Goal: Transaction & Acquisition: Purchase product/service

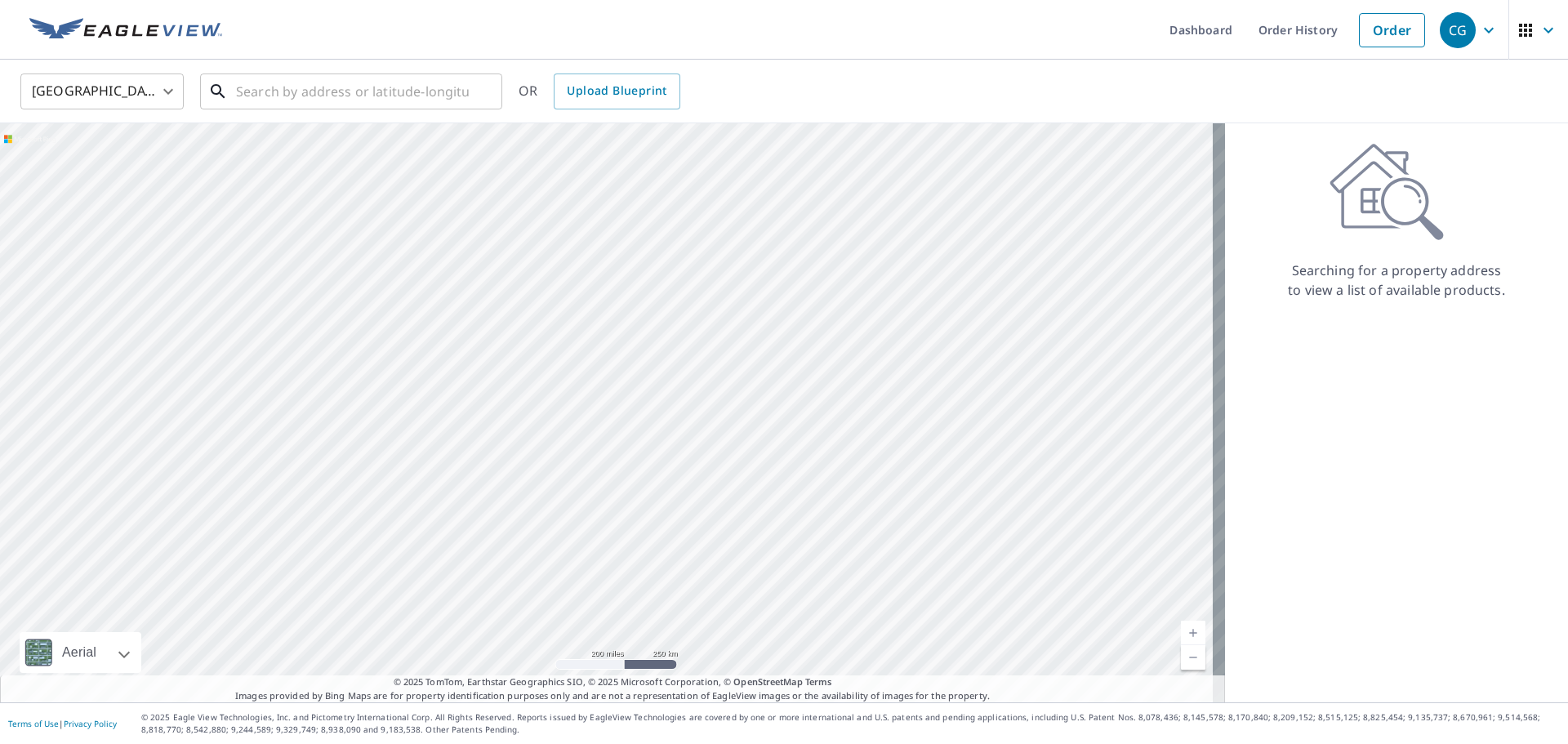
click at [382, 83] on input "text" at bounding box center [352, 91] width 233 height 46
paste input "[STREET_ADDRESS]"
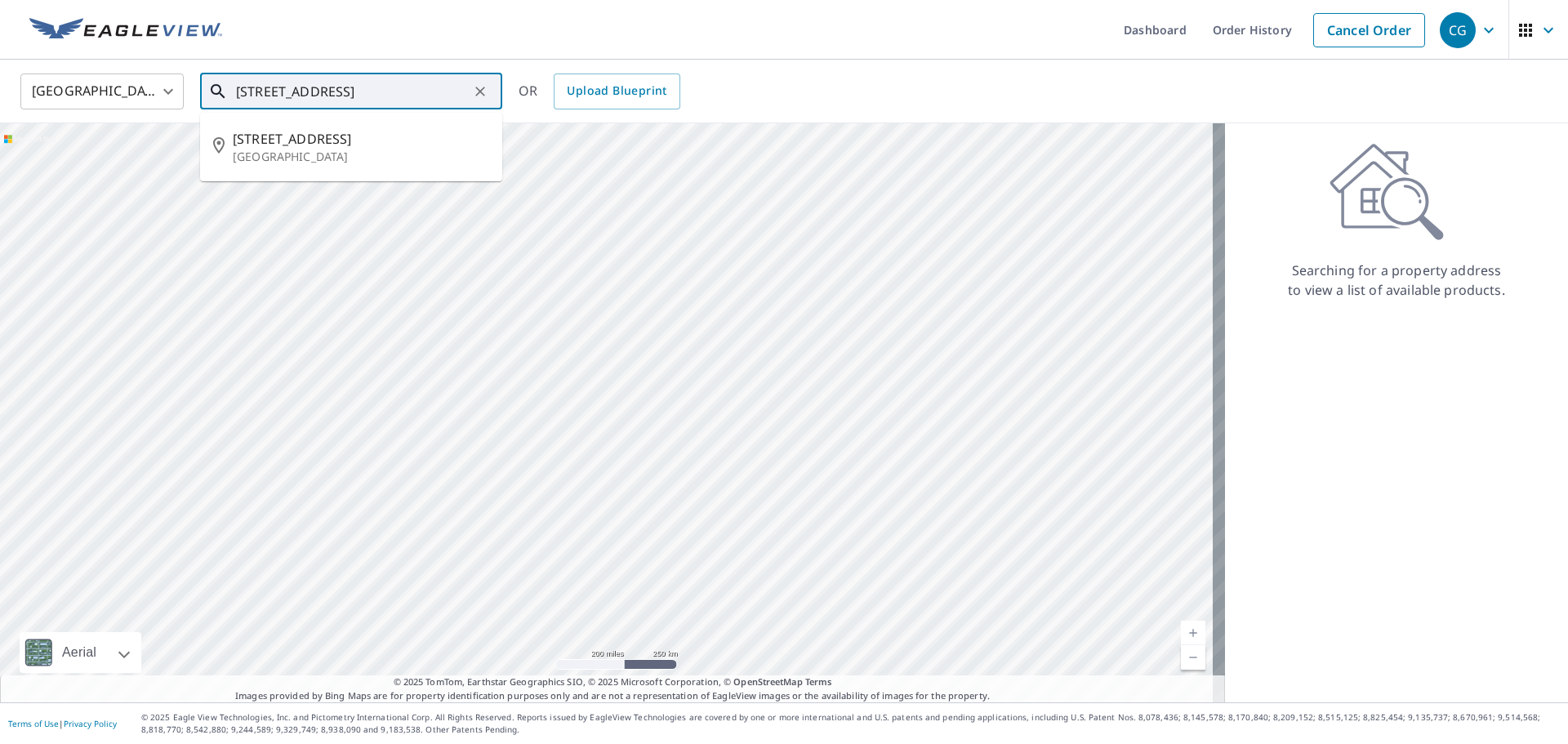
click at [434, 123] on li "[STREET_ADDRESS]" at bounding box center [350, 147] width 302 height 55
type input "[STREET_ADDRESS]"
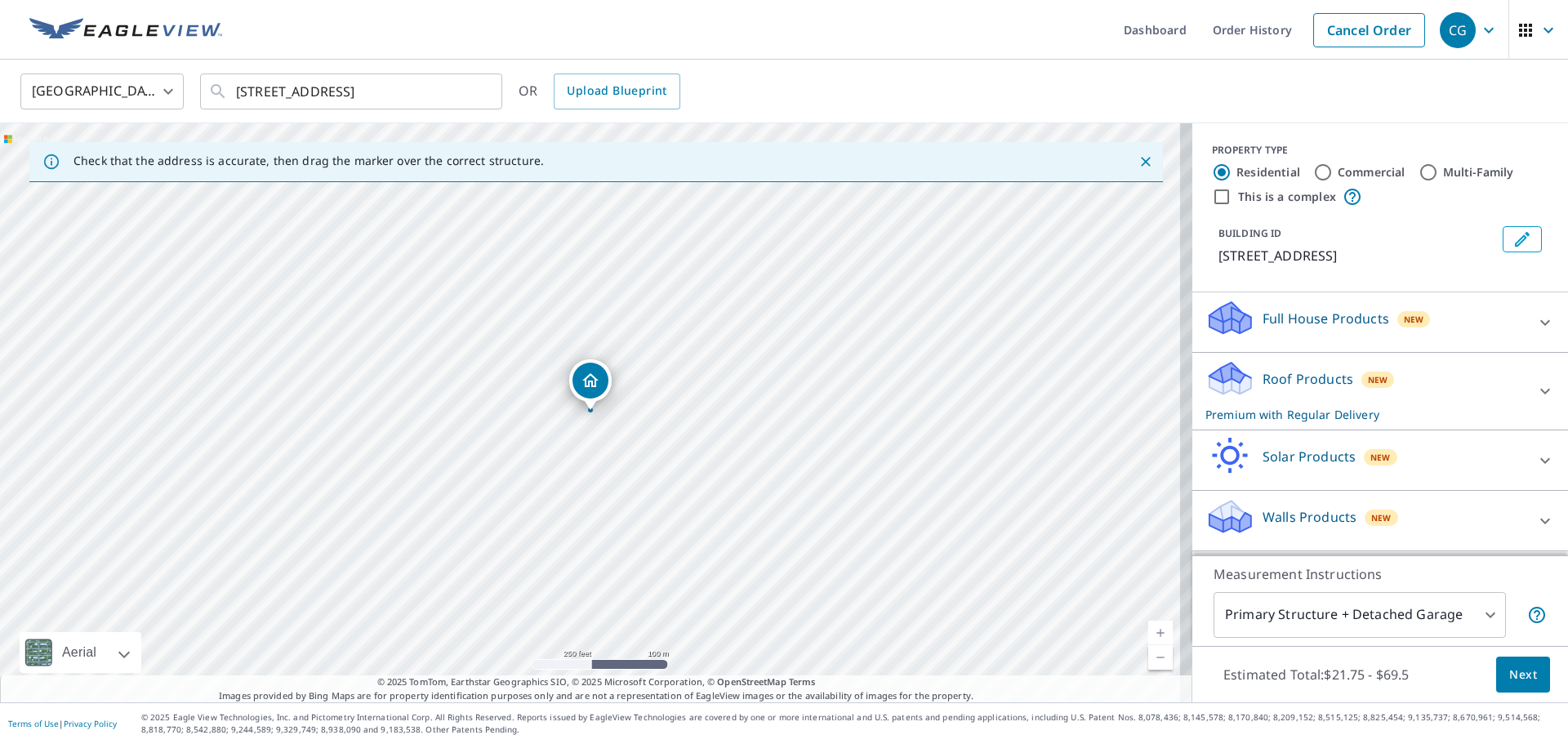
click at [1311, 388] on p "Roof Products" at bounding box center [1308, 378] width 91 height 20
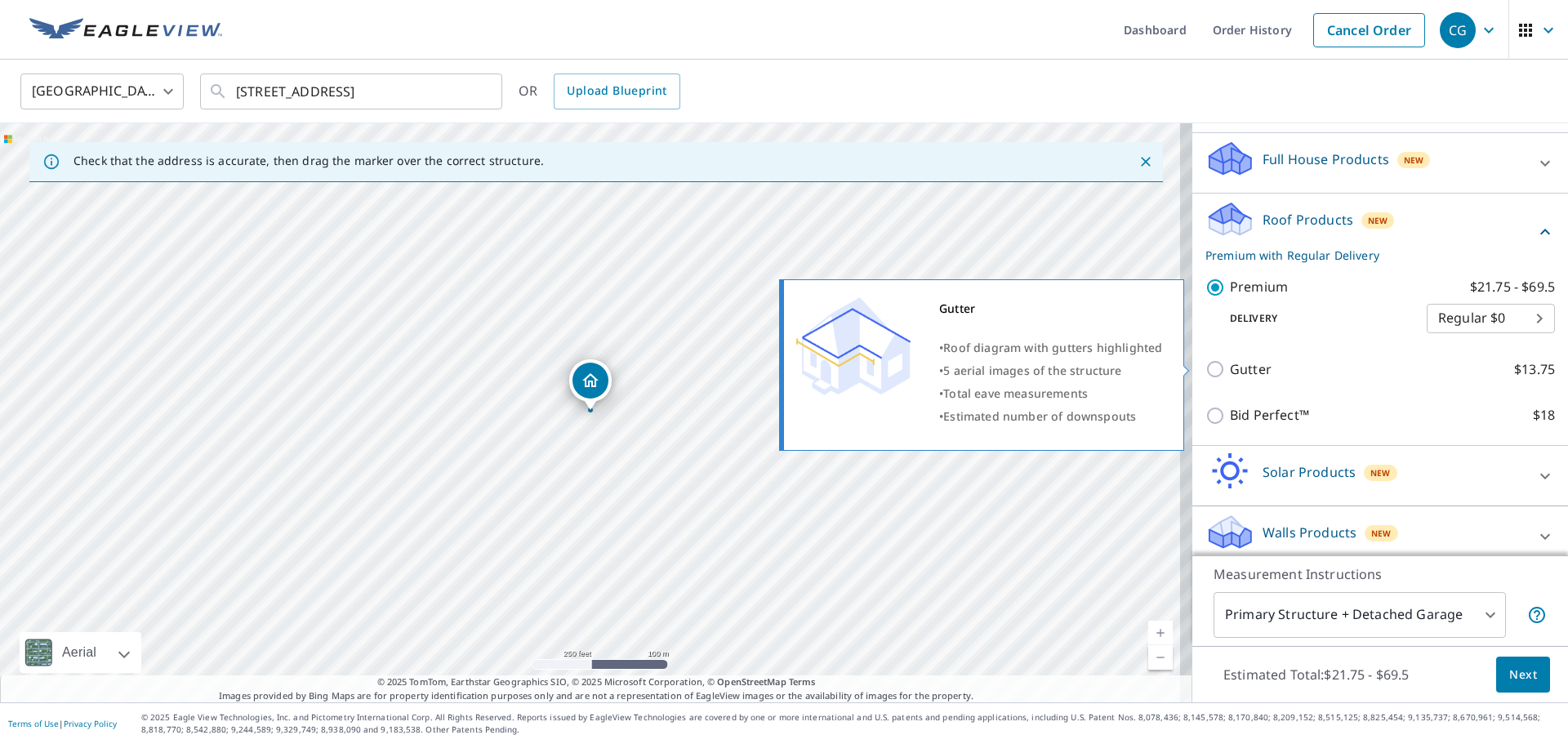
scroll to position [164, 0]
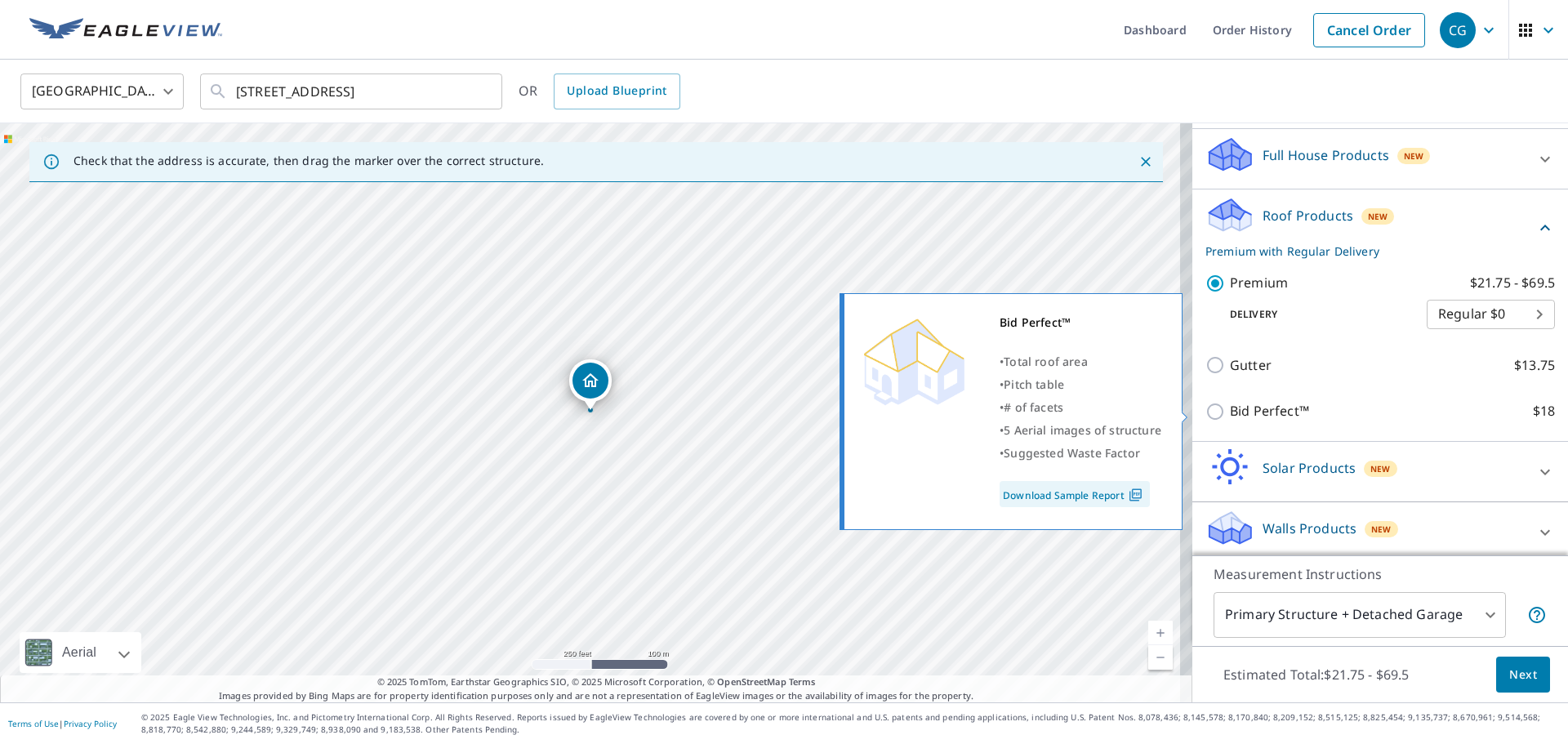
click at [1207, 411] on input "Bid Perfect™ $18" at bounding box center [1218, 411] width 24 height 20
checkbox input "true"
checkbox input "false"
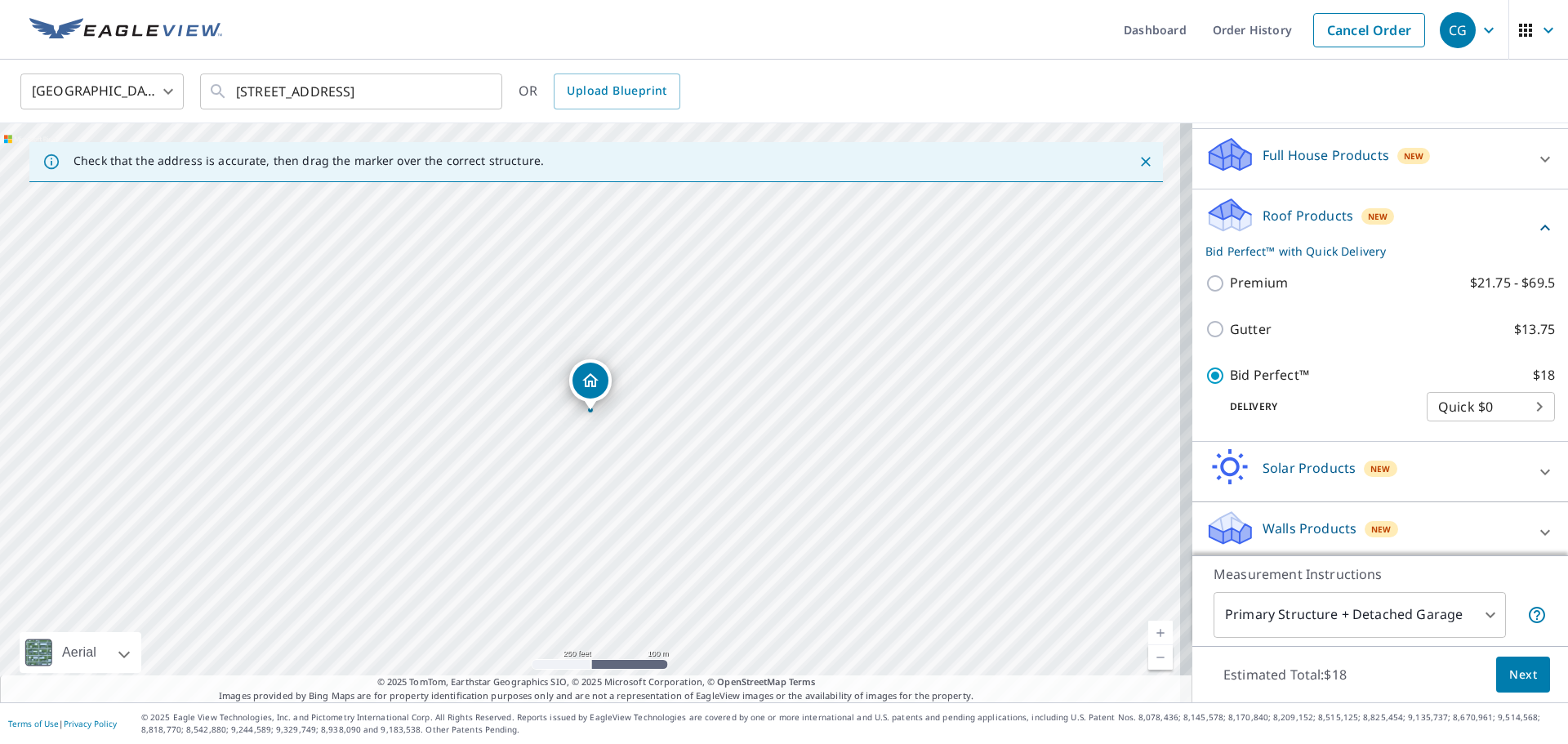
click at [1510, 666] on span "Next" at bounding box center [1523, 675] width 28 height 21
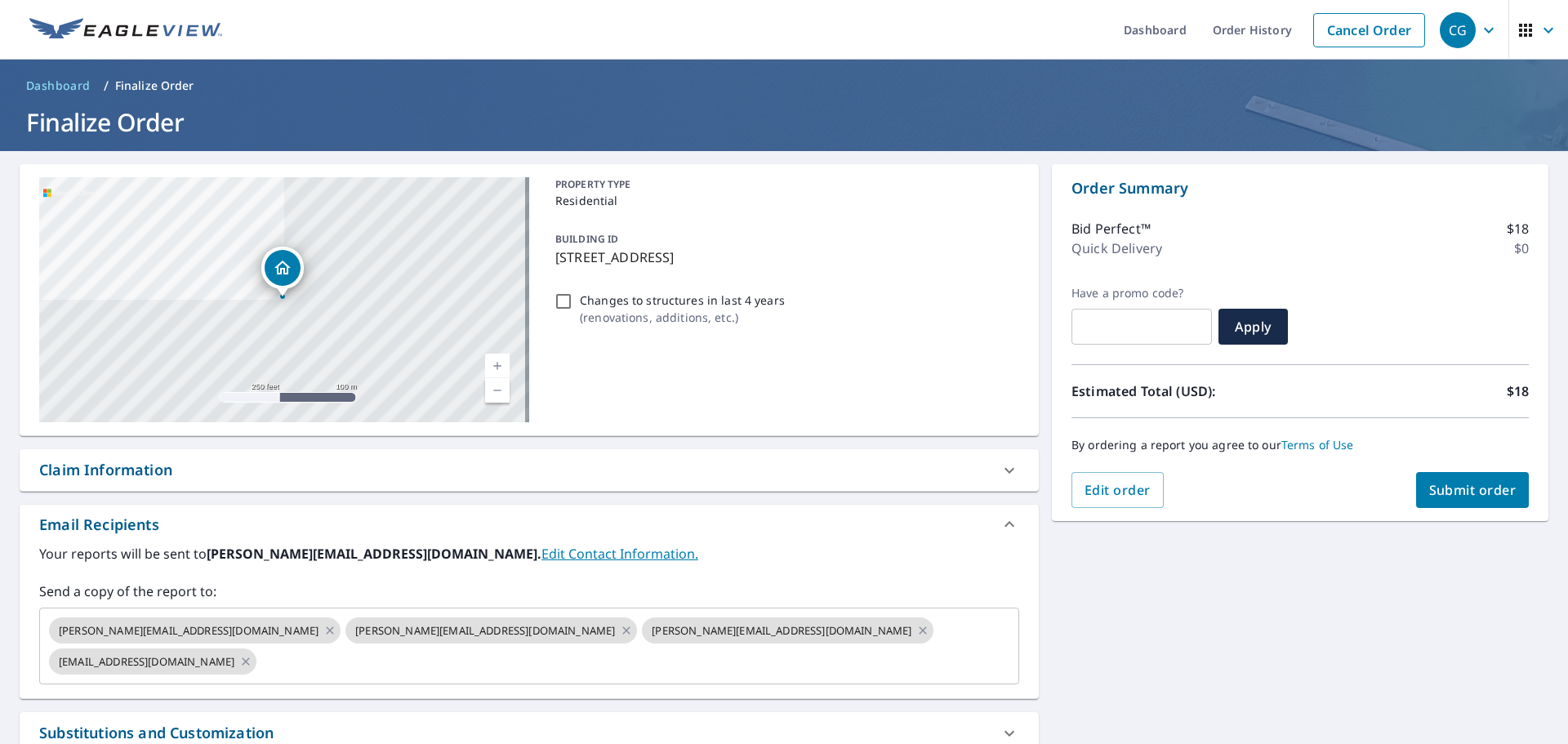
click at [1451, 475] on button "Submit order" at bounding box center [1472, 490] width 113 height 36
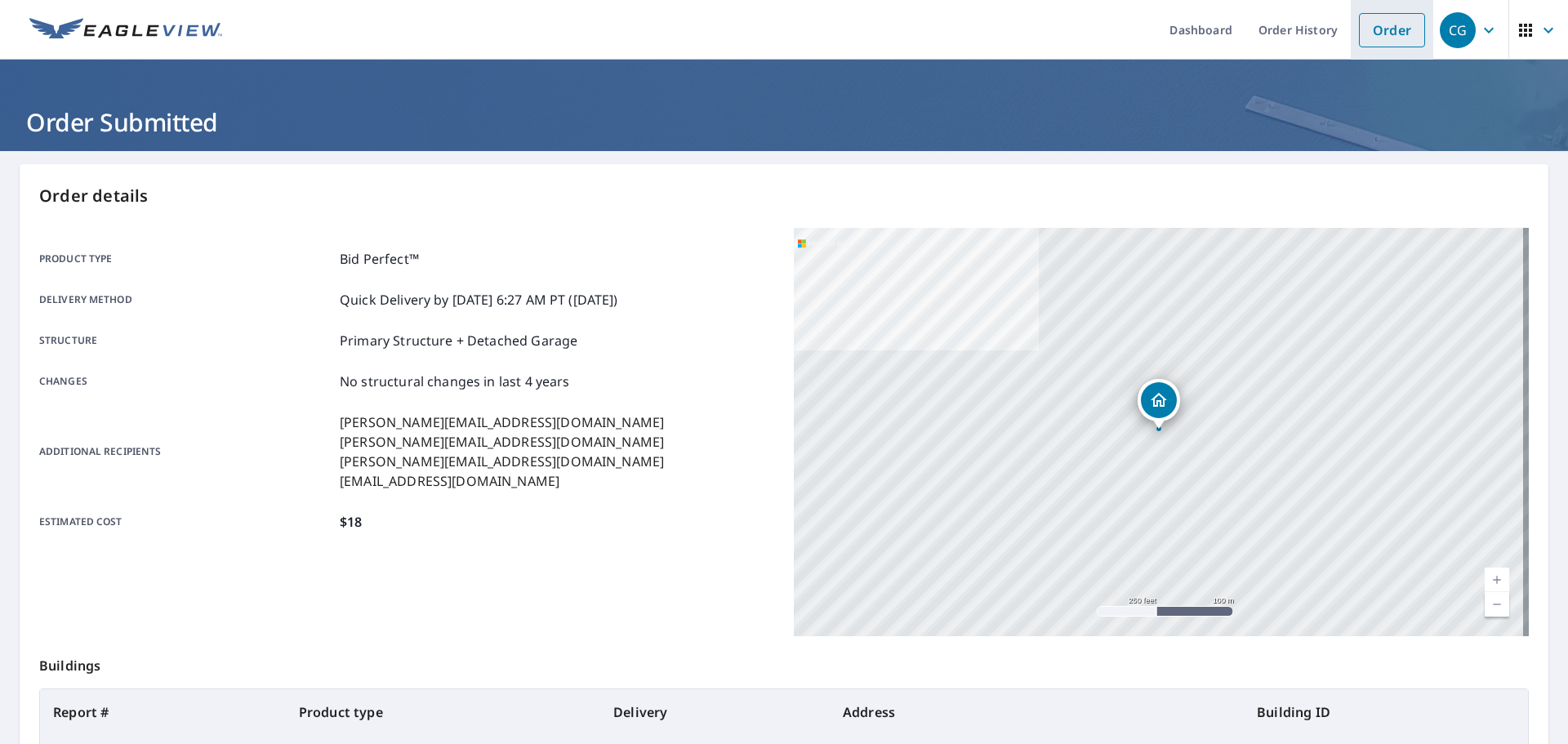
click at [1361, 38] on link "Order" at bounding box center [1391, 30] width 66 height 35
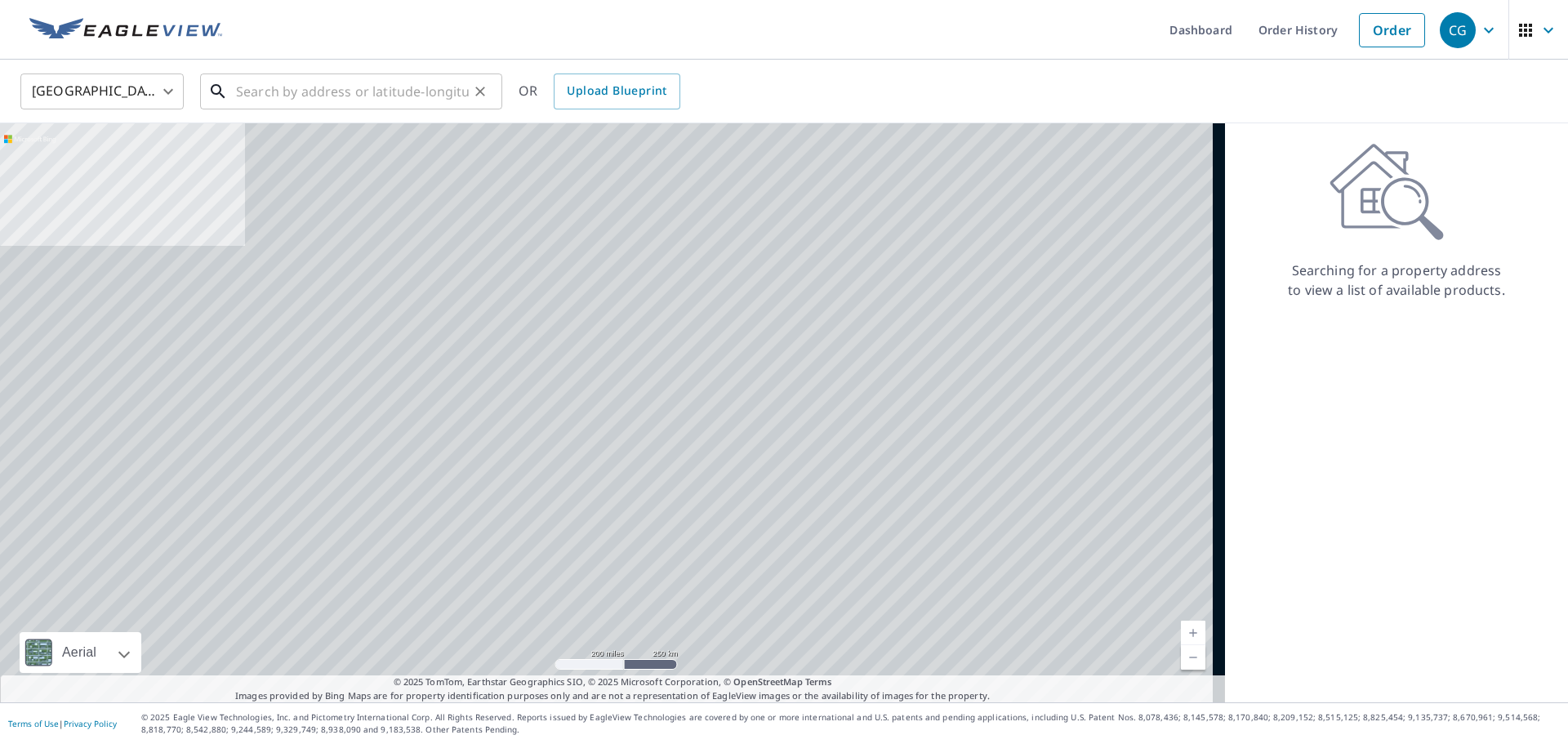
click at [386, 87] on input "text" at bounding box center [352, 91] width 233 height 46
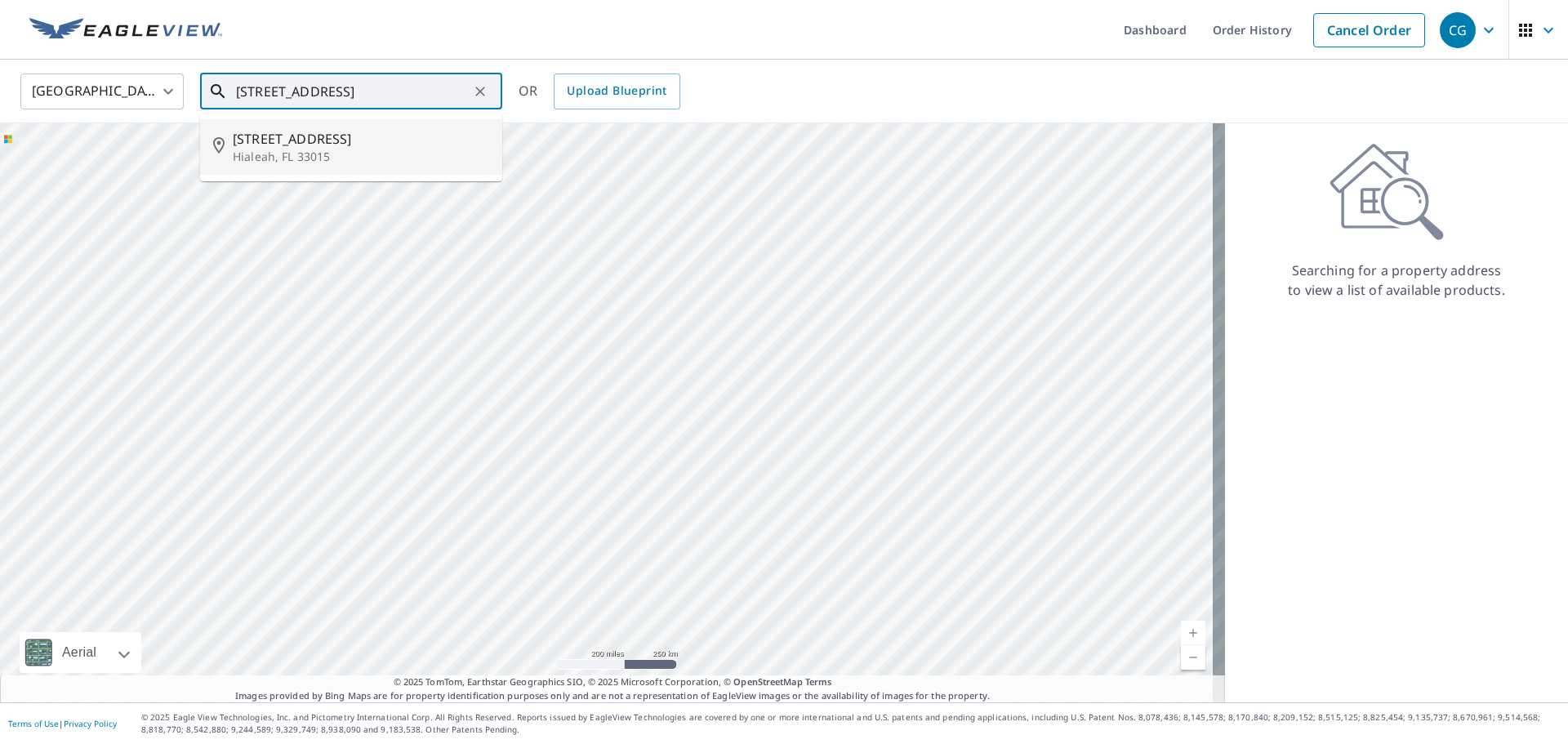
click at [467, 143] on span "[STREET_ADDRESS]" at bounding box center [361, 138] width 256 height 20
type input "[STREET_ADDRESS]"
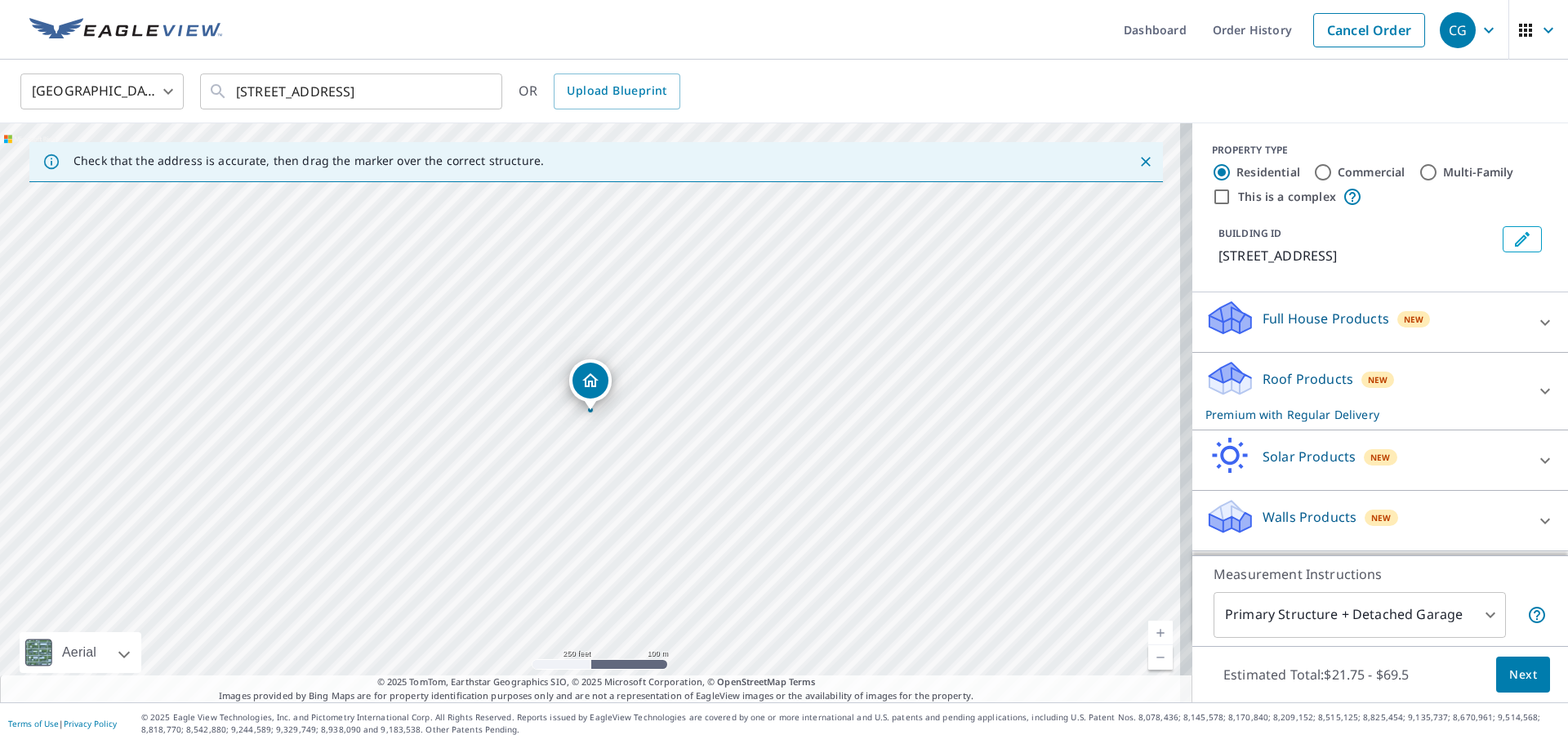
click at [1319, 377] on p "Roof Products" at bounding box center [1308, 378] width 91 height 20
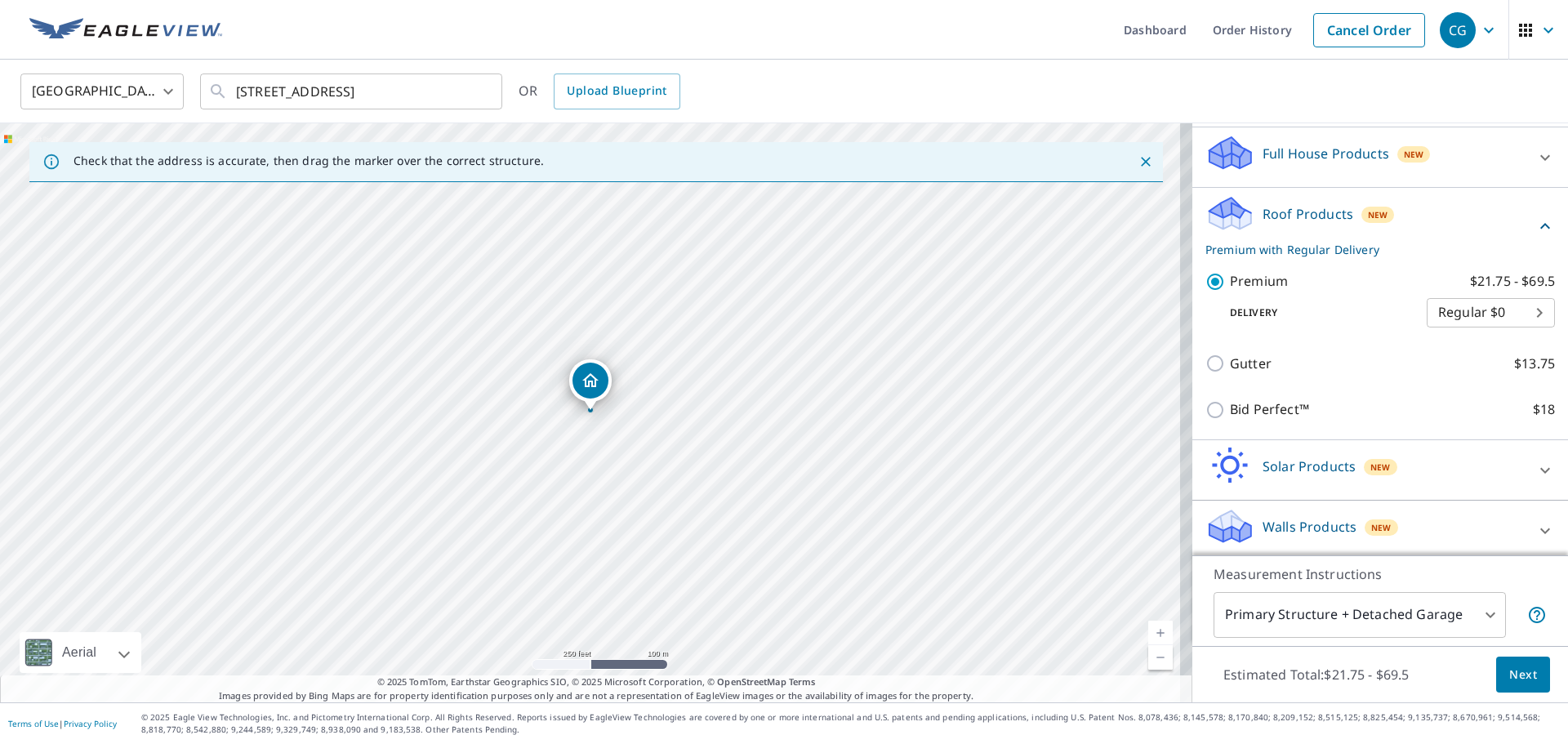
scroll to position [170, 0]
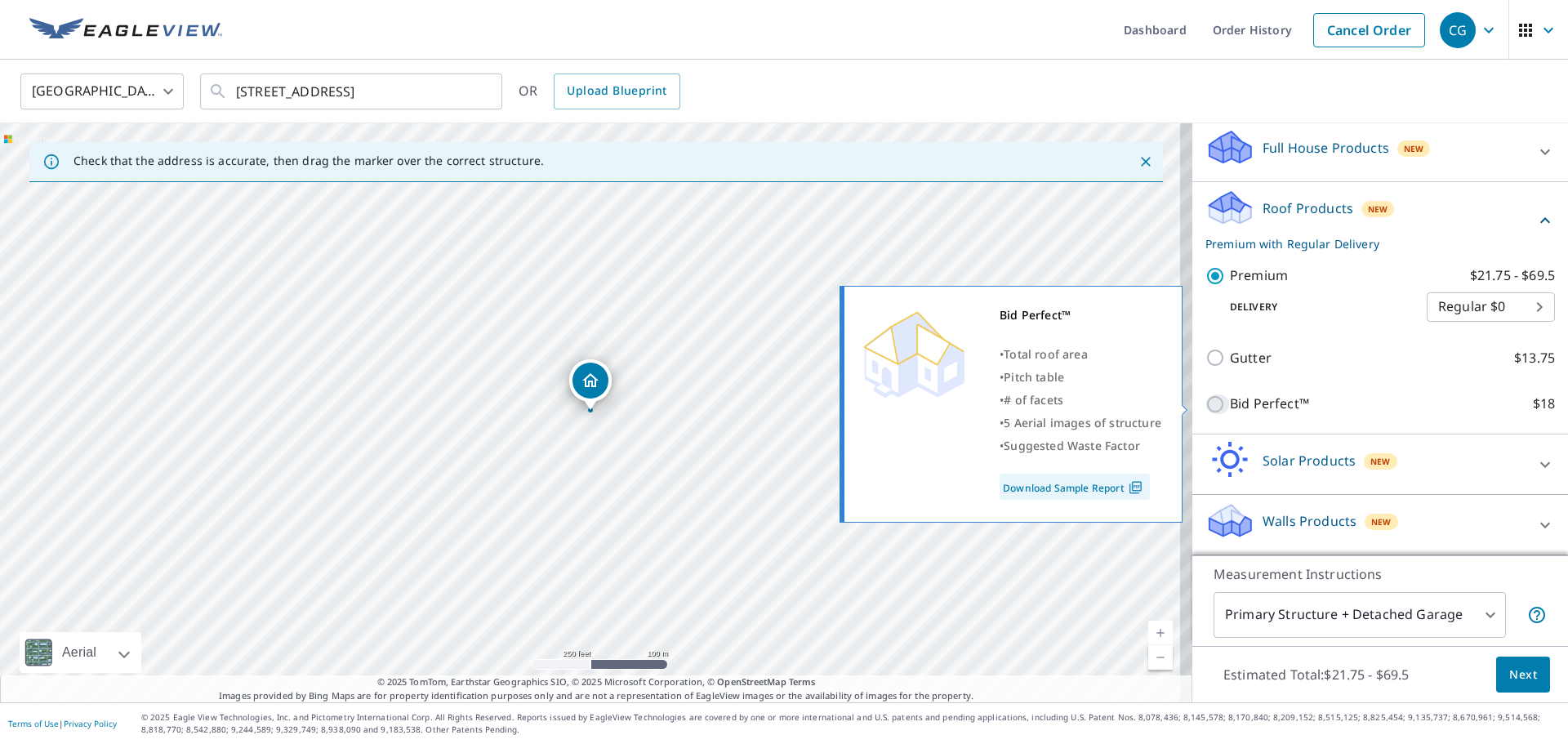
click at [1207, 399] on input "Bid Perfect™ $18" at bounding box center [1218, 404] width 24 height 20
checkbox input "true"
checkbox input "false"
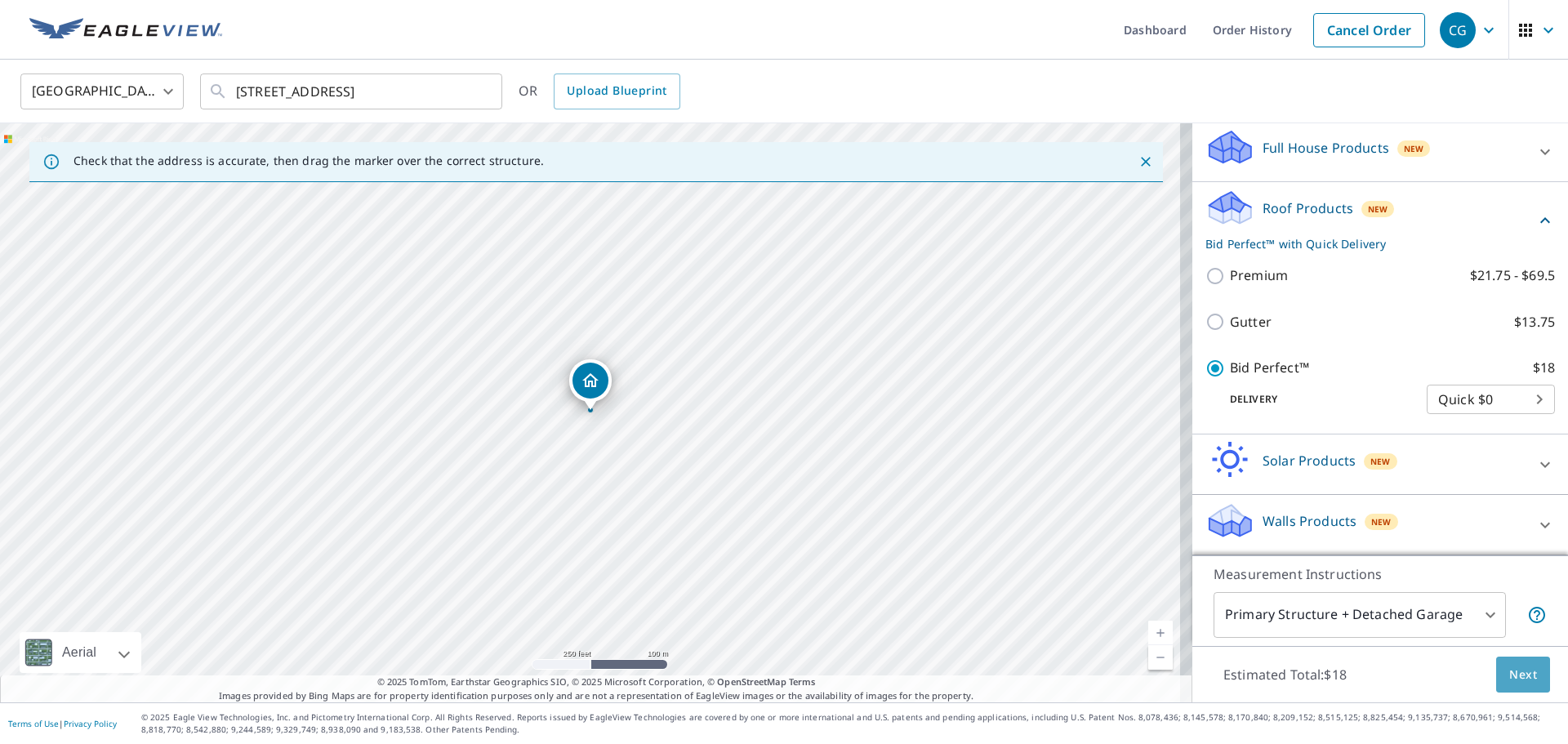
click at [1509, 668] on span "Next" at bounding box center [1523, 675] width 28 height 21
